Goal: Find contact information: Find contact information

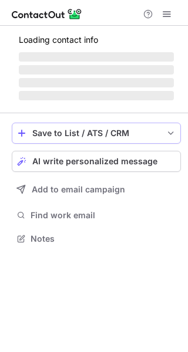
scroll to position [246, 188]
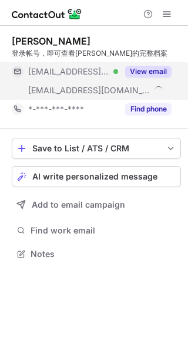
click at [148, 74] on button "View email" at bounding box center [148, 72] width 46 height 12
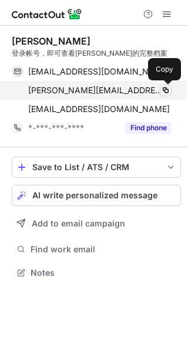
click at [162, 88] on span at bounding box center [165, 90] width 9 height 9
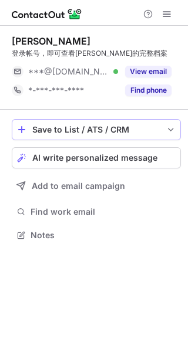
scroll to position [227, 188]
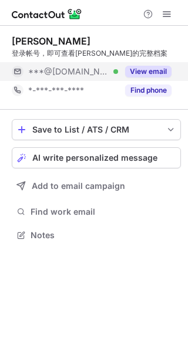
click at [151, 71] on button "View email" at bounding box center [148, 72] width 46 height 12
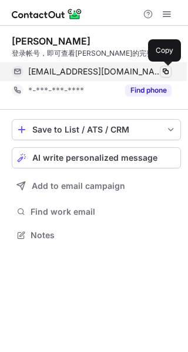
click at [162, 73] on span at bounding box center [165, 71] width 9 height 9
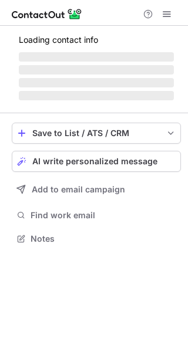
scroll to position [246, 188]
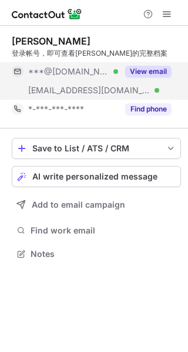
click at [140, 73] on button "View email" at bounding box center [148, 72] width 46 height 12
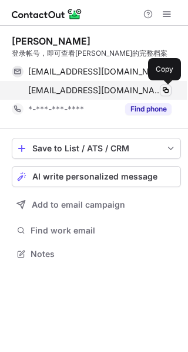
click at [165, 89] on span at bounding box center [165, 90] width 9 height 9
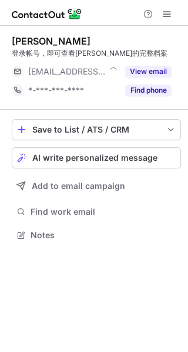
scroll to position [227, 188]
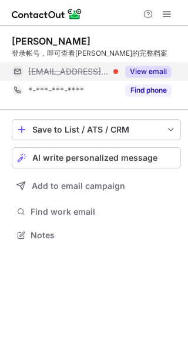
click at [148, 74] on button "View email" at bounding box center [148, 72] width 46 height 12
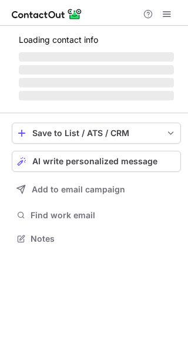
scroll to position [246, 188]
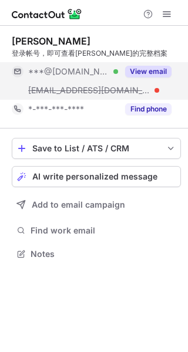
click at [138, 72] on button "View email" at bounding box center [148, 72] width 46 height 12
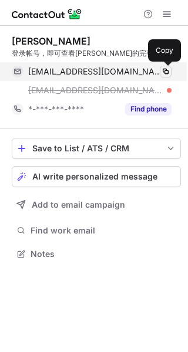
click at [161, 69] on span at bounding box center [165, 71] width 9 height 9
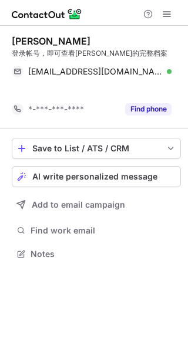
scroll to position [227, 188]
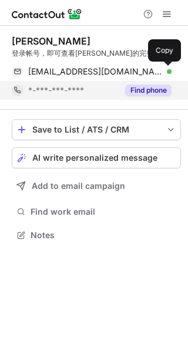
scroll to position [227, 188]
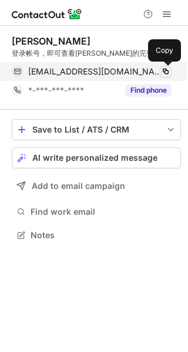
click at [161, 72] on span at bounding box center [165, 71] width 9 height 9
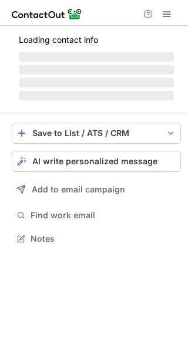
scroll to position [246, 188]
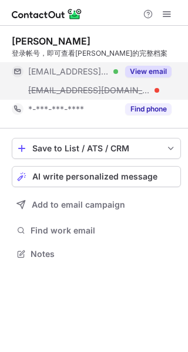
click at [141, 71] on button "View email" at bounding box center [148, 72] width 46 height 12
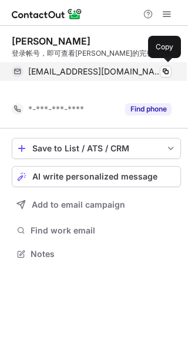
scroll to position [227, 188]
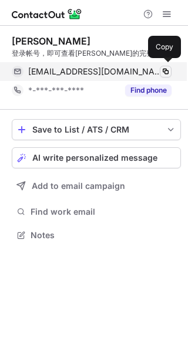
click at [160, 69] on div "cvetelina.valkova@abv.bg Verified Copy" at bounding box center [92, 71] width 160 height 19
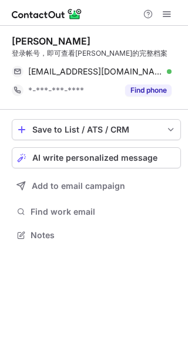
scroll to position [227, 188]
